Goal: Task Accomplishment & Management: Manage account settings

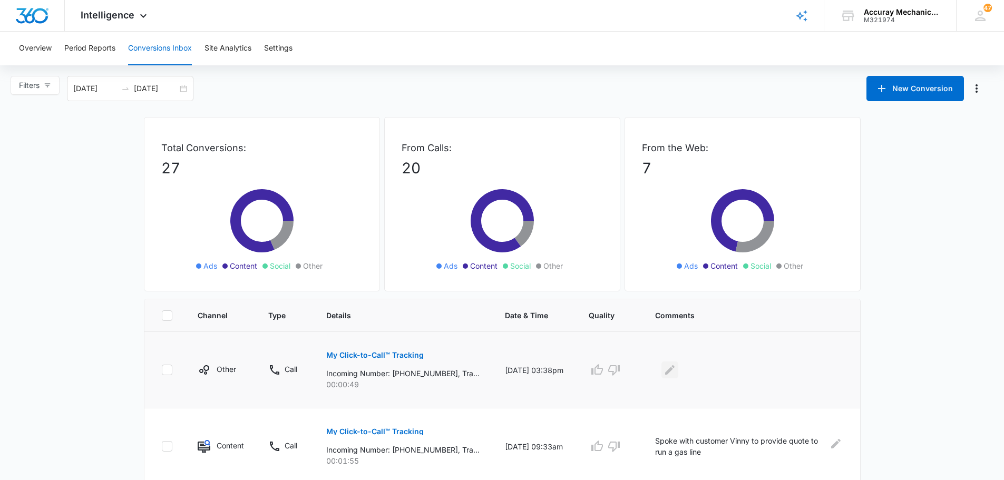
click at [676, 369] on icon "Edit Comments" at bounding box center [670, 370] width 13 height 13
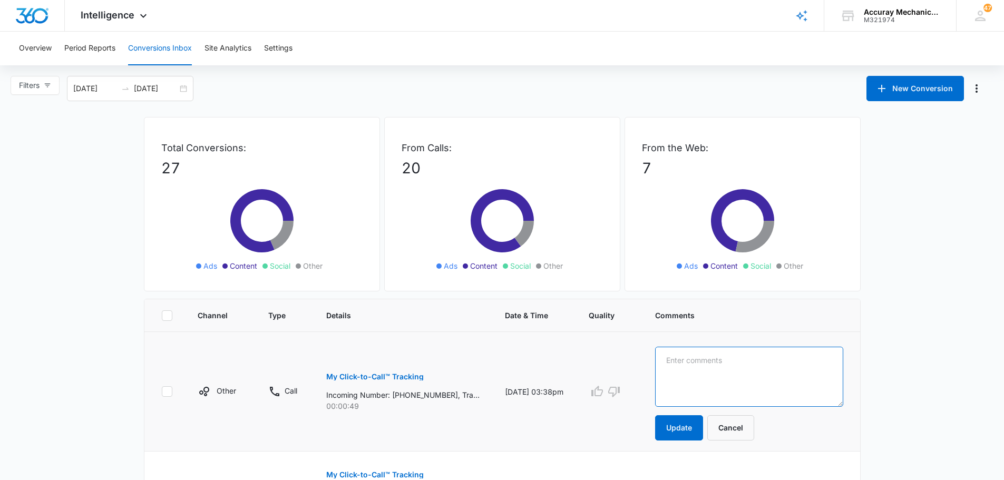
drag, startPoint x: 697, startPoint y: 357, endPoint x: 712, endPoint y: 389, distance: 35.9
click at [704, 369] on textarea at bounding box center [749, 377] width 188 height 60
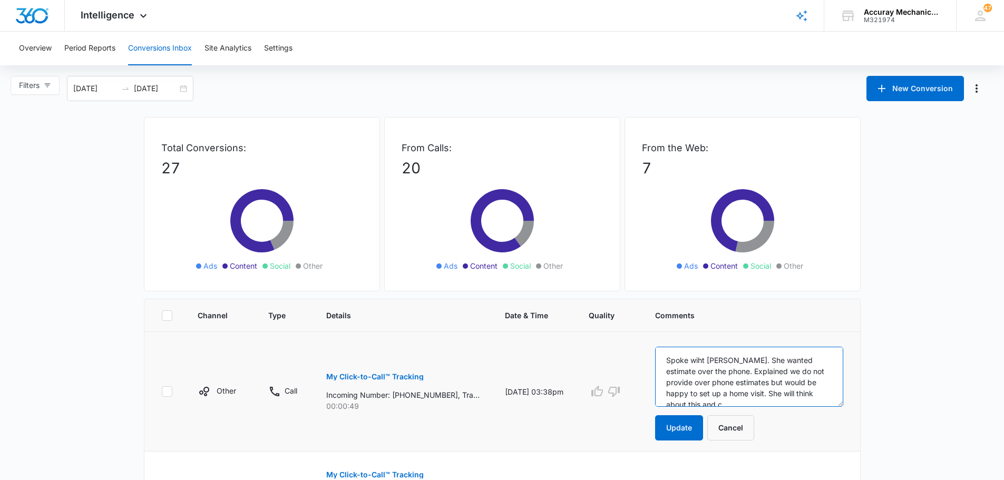
scroll to position [3, 0]
type textarea "Spoke with Jennie. She wanted estimate over the phone. Explained we do not prov…"
click at [689, 424] on button "Update" at bounding box center [679, 427] width 48 height 25
click at [675, 427] on button "Update" at bounding box center [679, 427] width 48 height 25
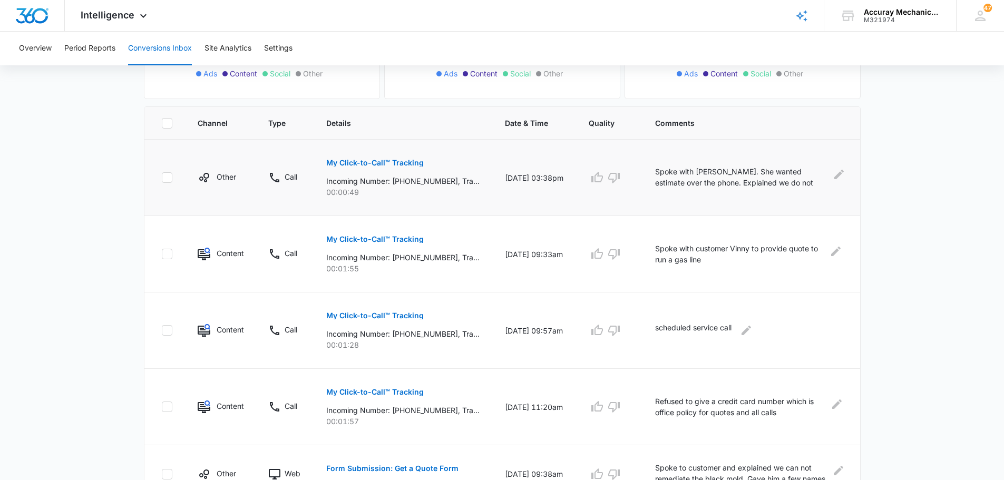
scroll to position [53, 0]
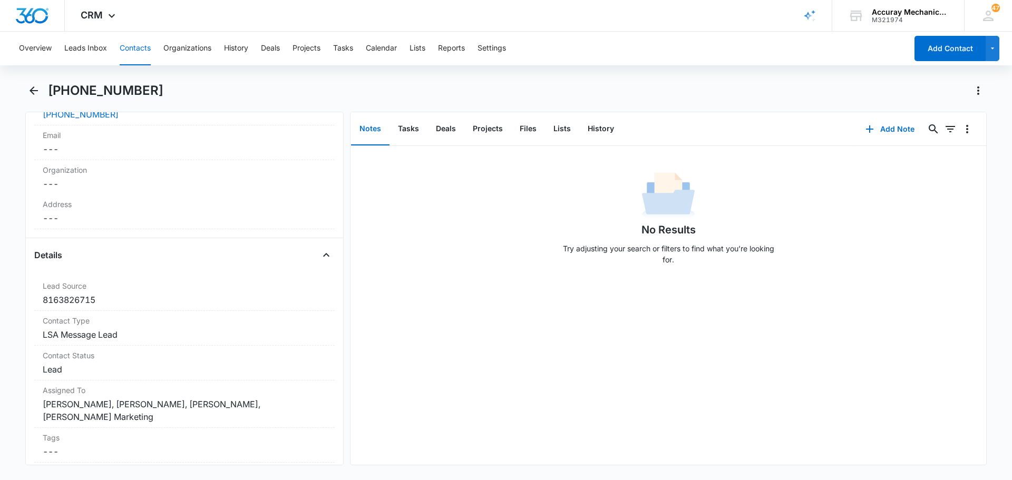
scroll to position [158, 0]
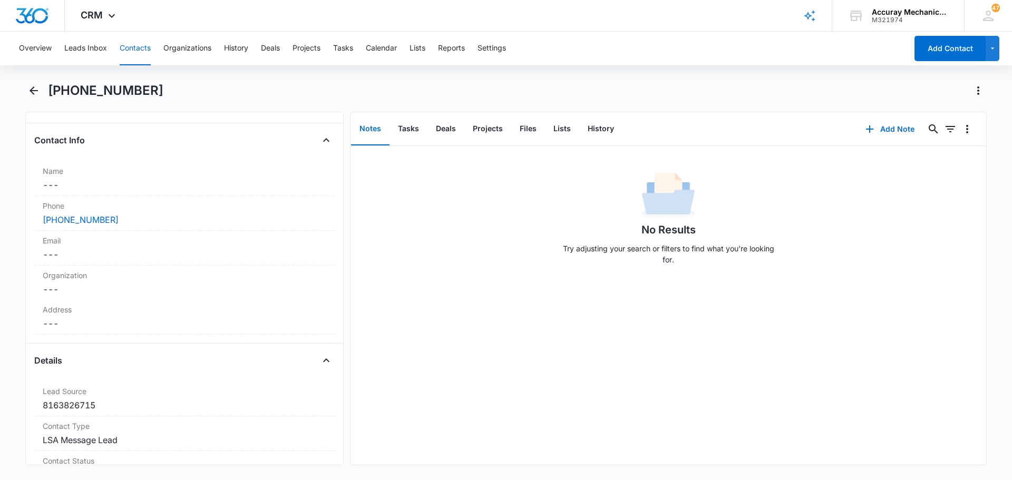
click at [373, 125] on button "Notes" at bounding box center [370, 129] width 38 height 33
click at [886, 129] on button "Add Note" at bounding box center [890, 128] width 70 height 25
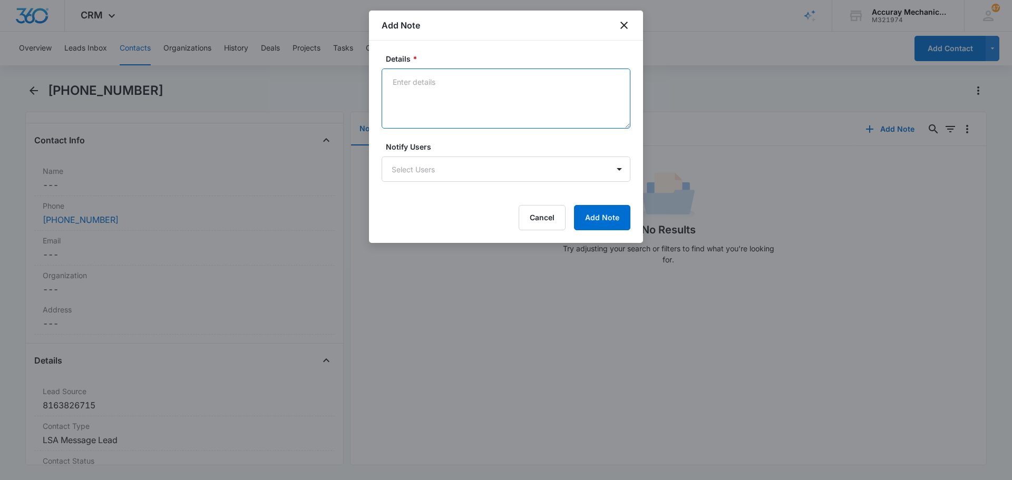
click at [415, 80] on textarea "Details *" at bounding box center [506, 99] width 249 height 60
type textarea "Called customer she has another company coming out did not want to provide deta…"
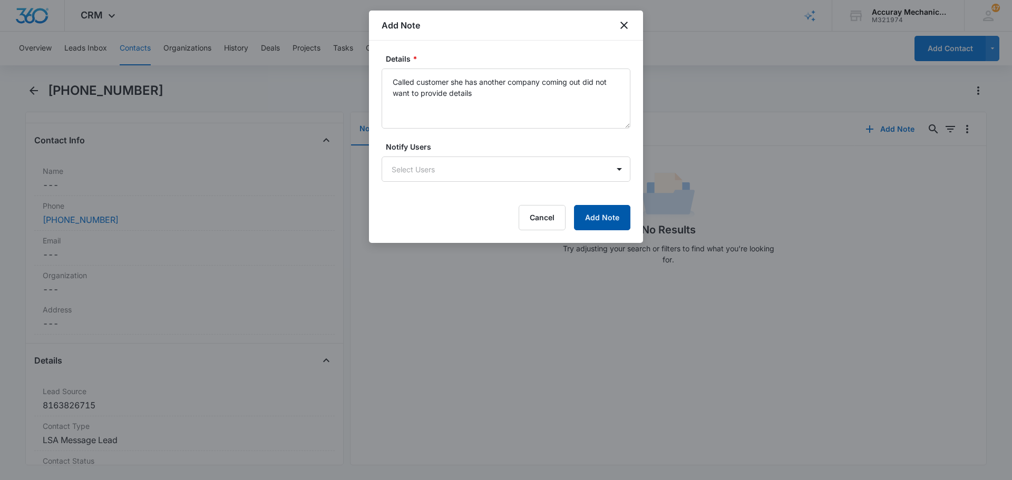
click at [597, 221] on button "Add Note" at bounding box center [602, 217] width 56 height 25
